Goal: Book appointment/travel/reservation

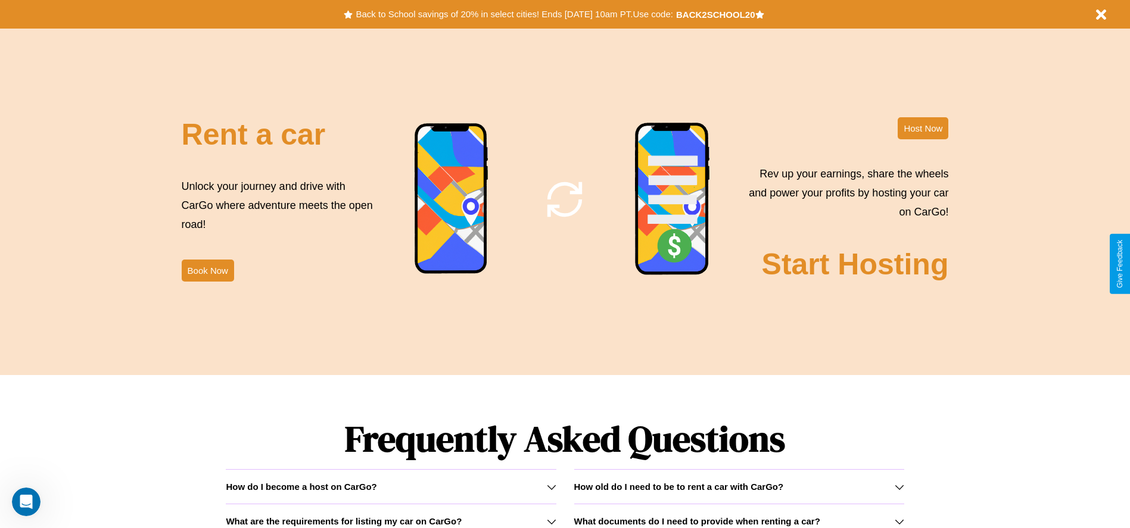
scroll to position [1441, 0]
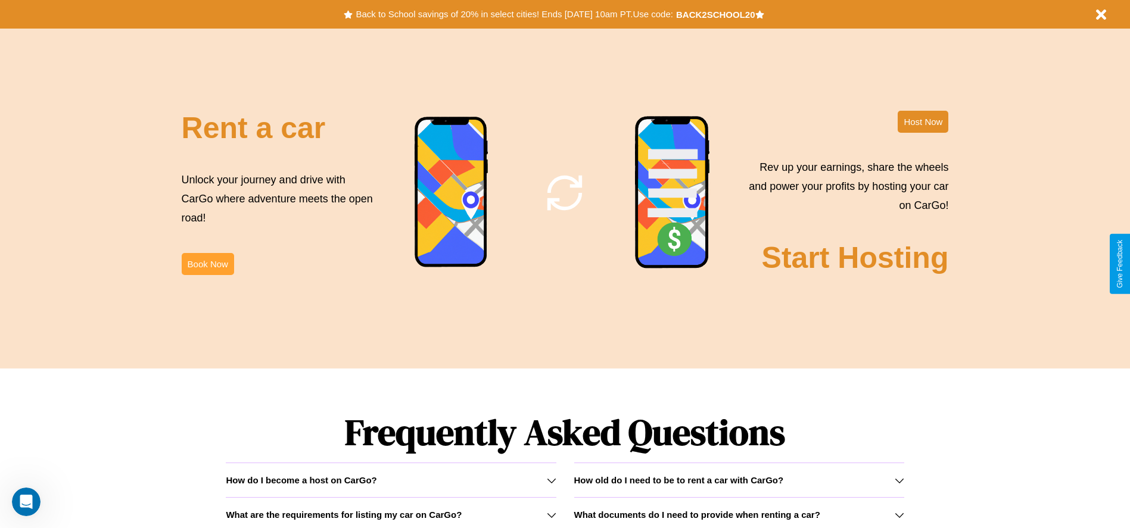
click at [207, 264] on button "Book Now" at bounding box center [208, 264] width 52 height 22
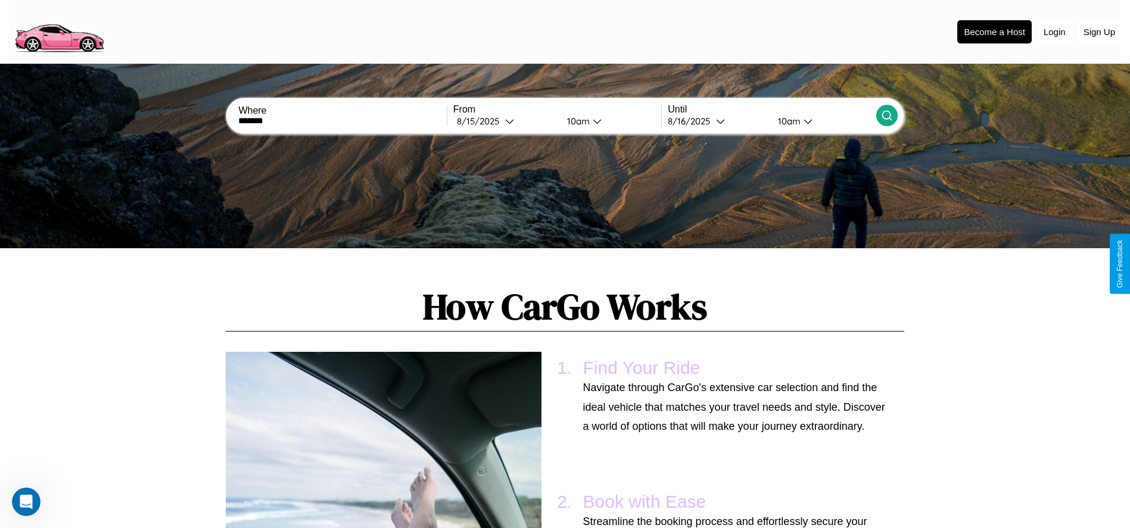
type input "*******"
click at [886, 116] on icon at bounding box center [887, 116] width 12 height 12
